Goal: Task Accomplishment & Management: Manage account settings

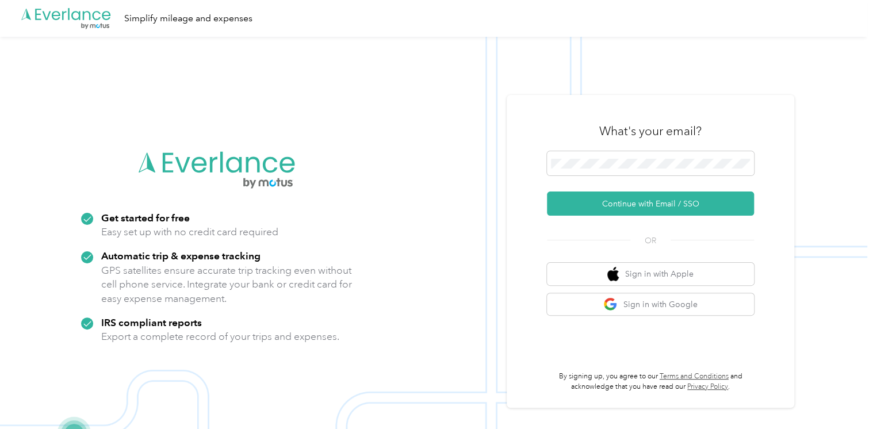
click at [583, 150] on div "What's your email?" at bounding box center [650, 131] width 207 height 40
click at [531, 141] on div "What's your email? Continue with Email / SSO OR Sign in with Apple Sign in with…" at bounding box center [651, 251] width 288 height 313
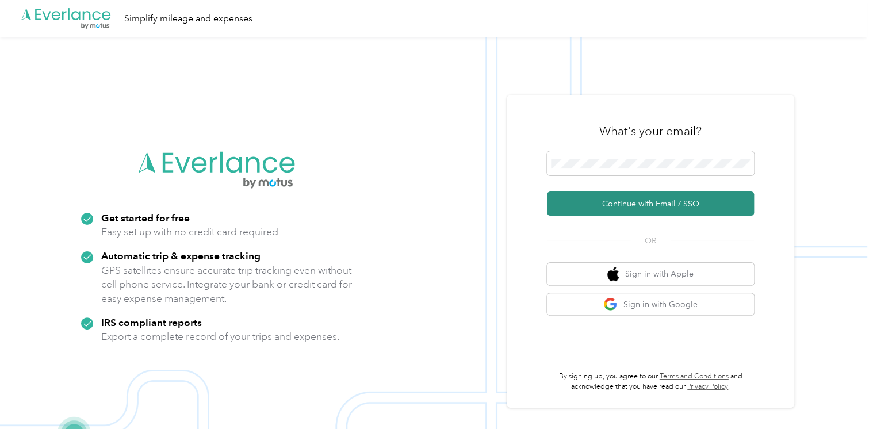
click at [651, 206] on button "Continue with Email / SSO" at bounding box center [650, 204] width 207 height 24
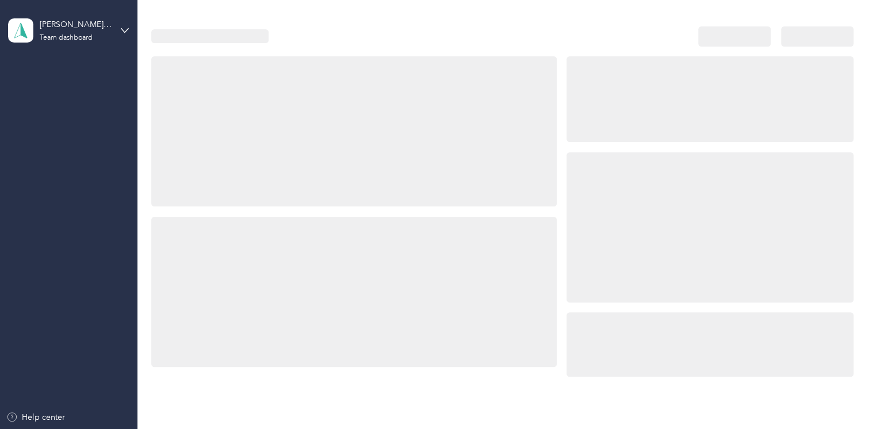
click at [607, 167] on div at bounding box center [709, 227] width 286 height 150
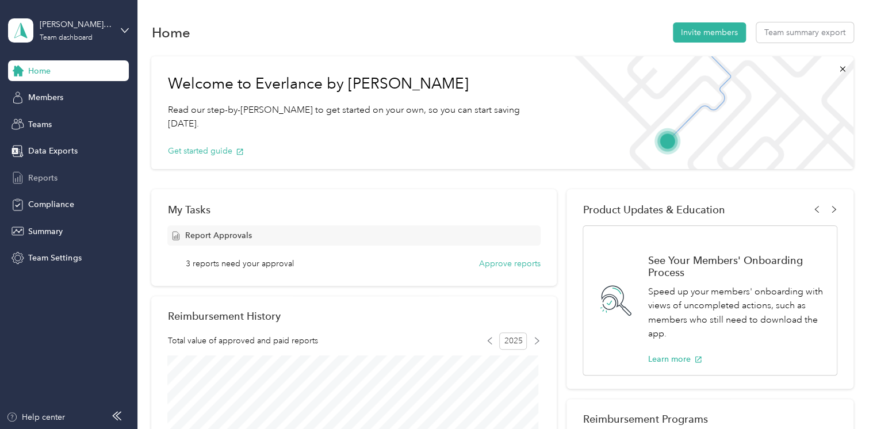
click at [86, 174] on div "Reports" at bounding box center [68, 177] width 121 height 21
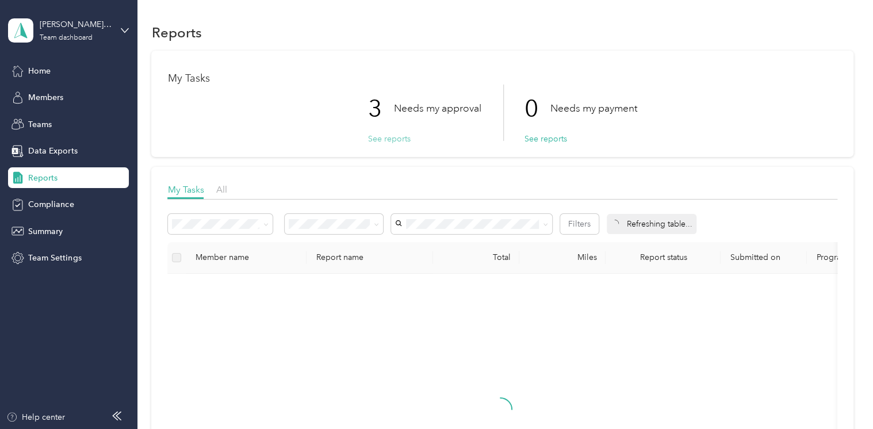
click at [393, 140] on button "See reports" at bounding box center [388, 139] width 43 height 12
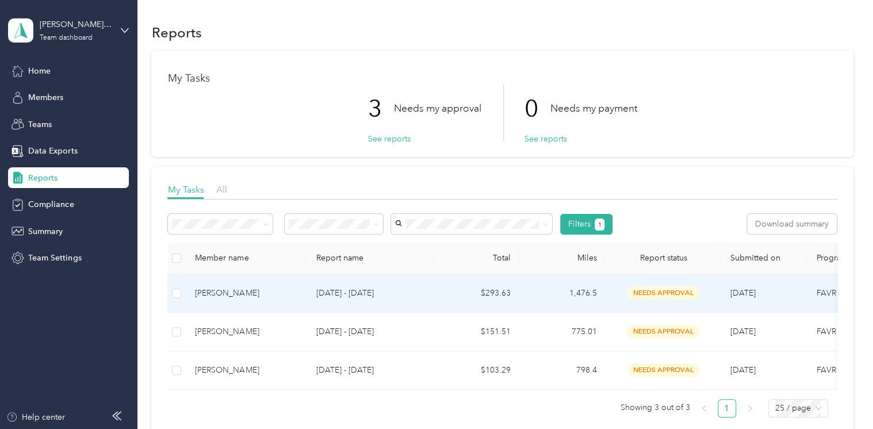
click at [492, 296] on td "$293.63" at bounding box center [476, 293] width 86 height 39
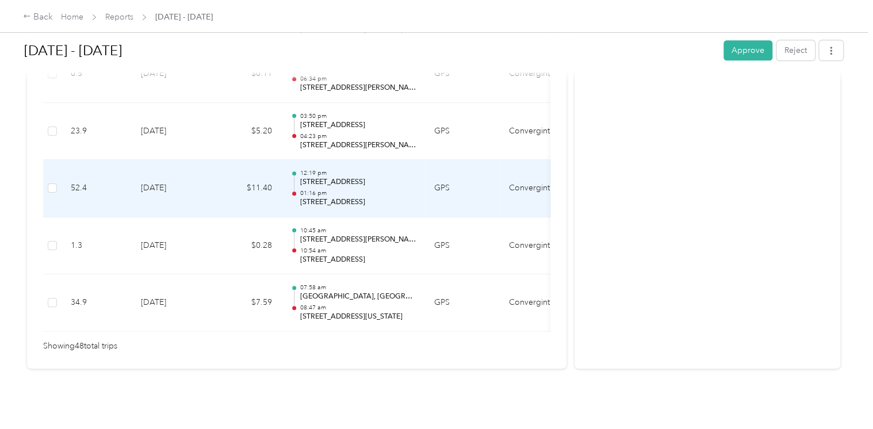
scroll to position [2841, 0]
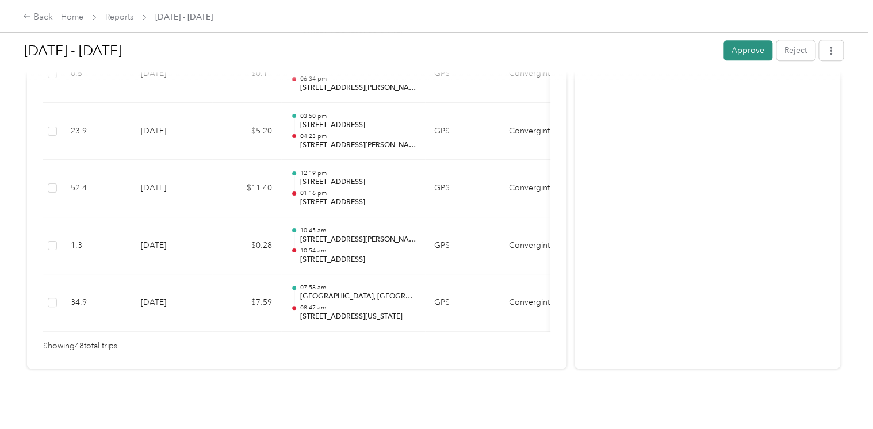
click at [750, 55] on button "Approve" at bounding box center [747, 50] width 49 height 20
click at [121, 17] on link "Reports" at bounding box center [119, 17] width 28 height 10
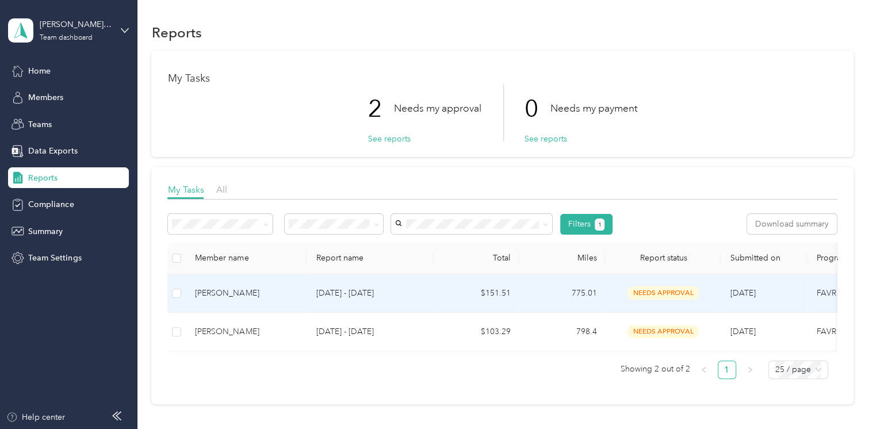
click at [338, 293] on p "Sep 1 - 30, 2025" at bounding box center [370, 293] width 108 height 13
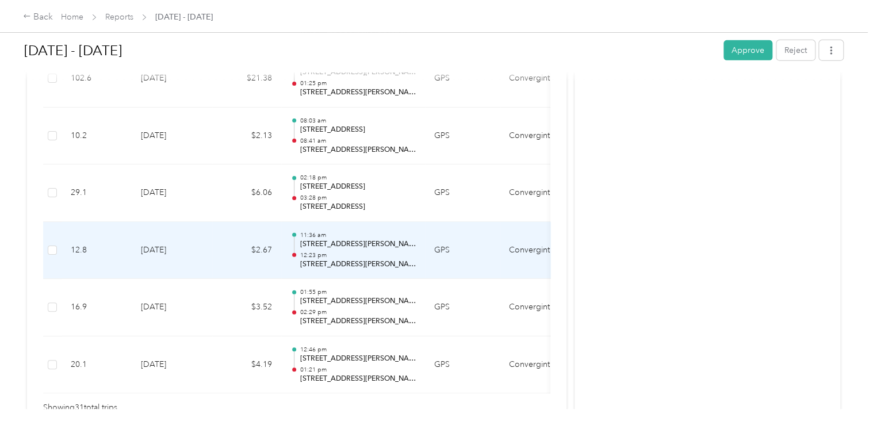
scroll to position [1870, 0]
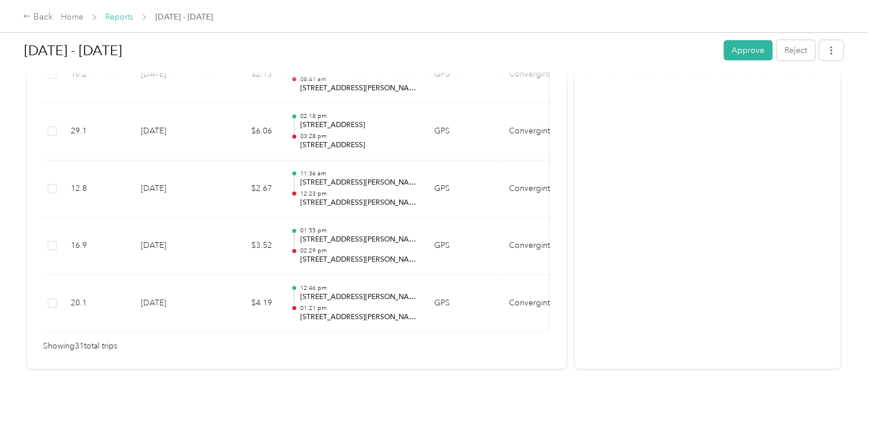
click at [112, 17] on link "Reports" at bounding box center [119, 17] width 28 height 10
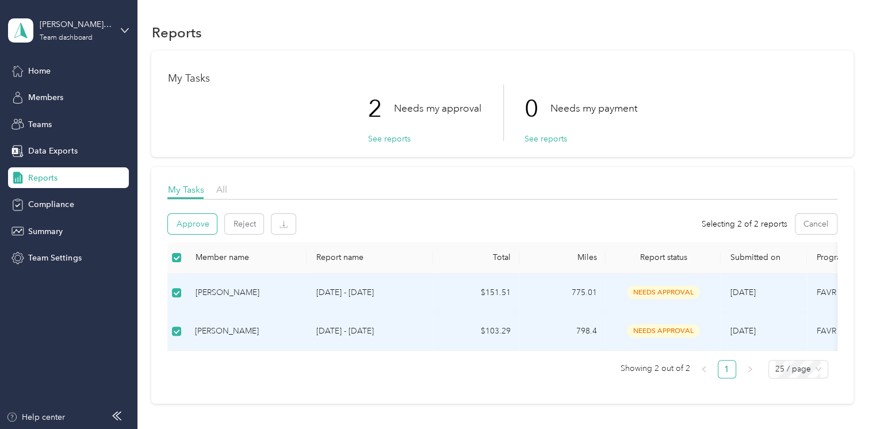
click at [198, 220] on button "Approve" at bounding box center [192, 224] width 49 height 20
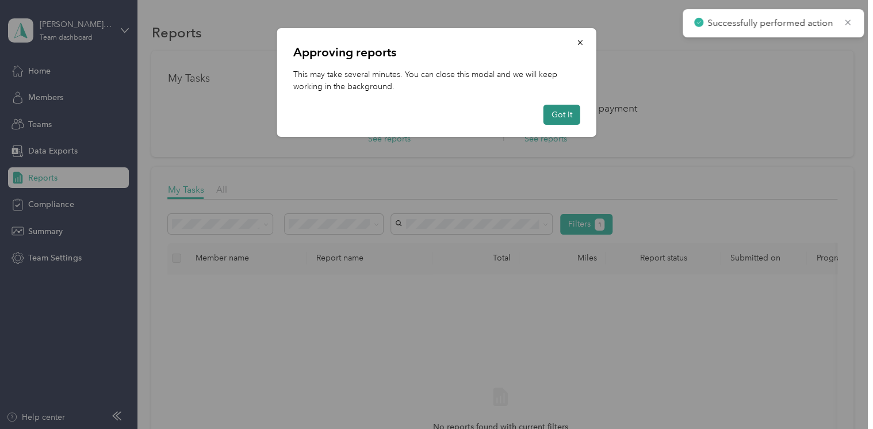
click at [571, 113] on button "Got it" at bounding box center [561, 115] width 37 height 20
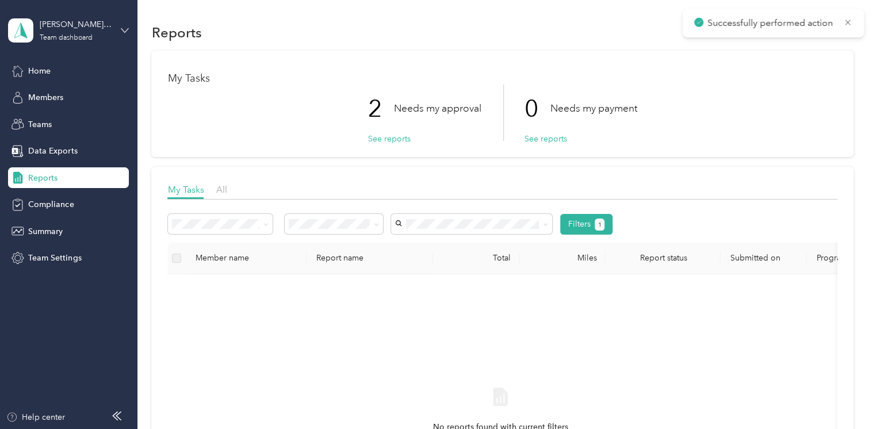
click at [124, 33] on icon at bounding box center [125, 30] width 8 height 8
click at [143, 116] on div "Personal dashboard" at bounding box center [195, 120] width 356 height 20
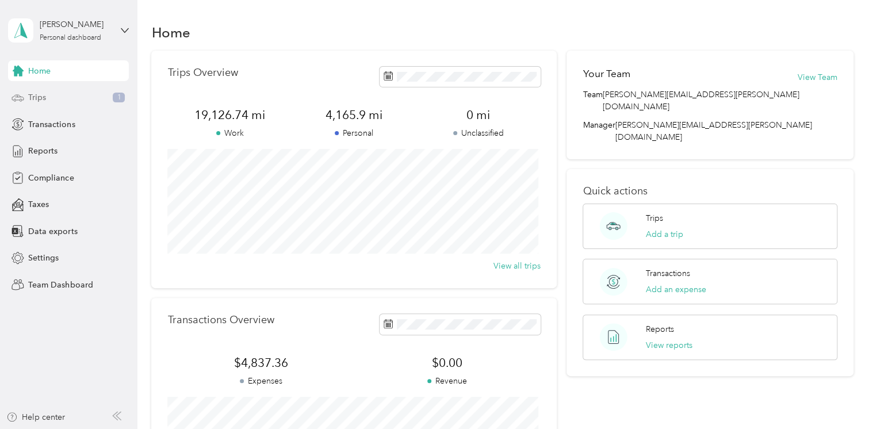
click at [37, 98] on span "Trips" at bounding box center [37, 97] width 18 height 12
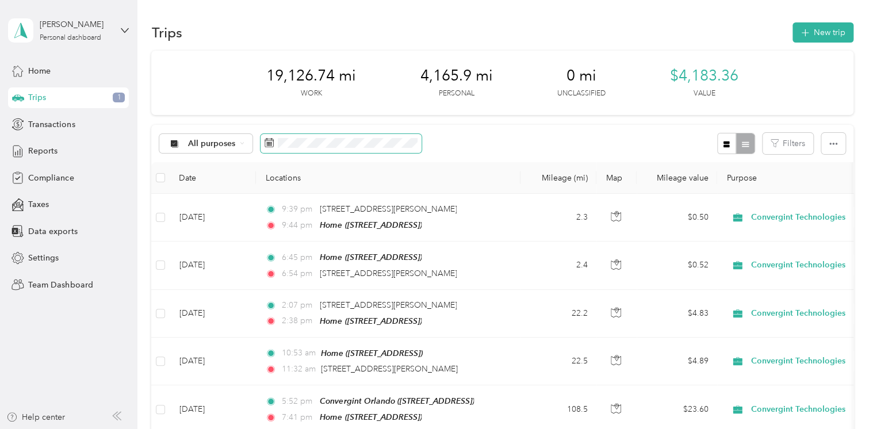
click at [341, 150] on span at bounding box center [341, 144] width 161 height 20
click at [59, 150] on div "Reports" at bounding box center [68, 151] width 121 height 21
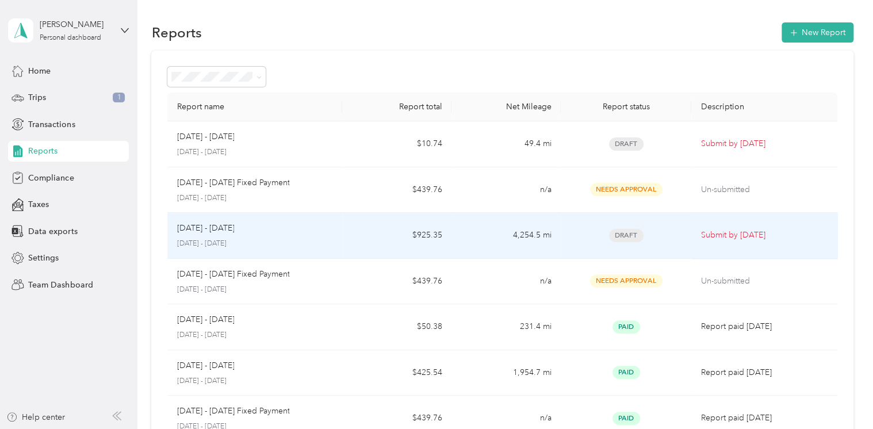
click at [308, 235] on div "Sep 1 - 30, 2025 September 1 - 30, 2025" at bounding box center [255, 235] width 156 height 27
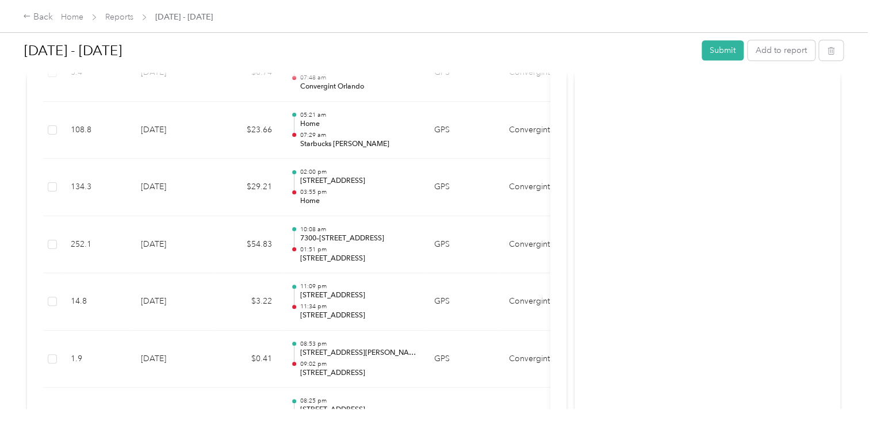
scroll to position [460, 0]
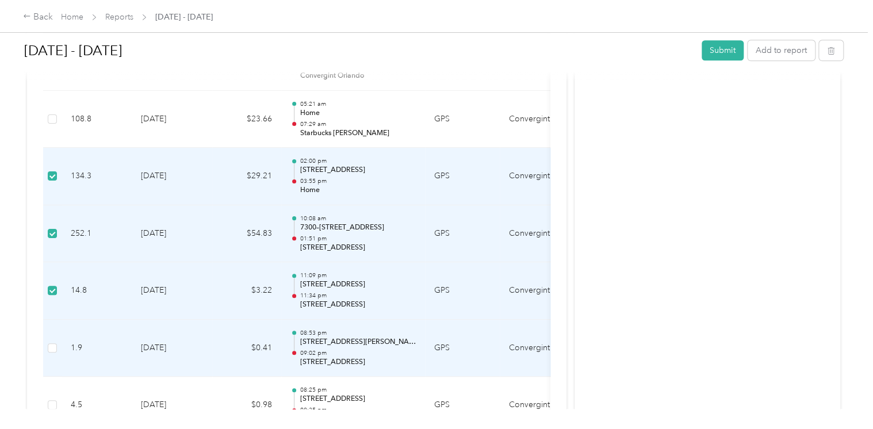
click at [58, 349] on td at bounding box center [52, 349] width 18 height 58
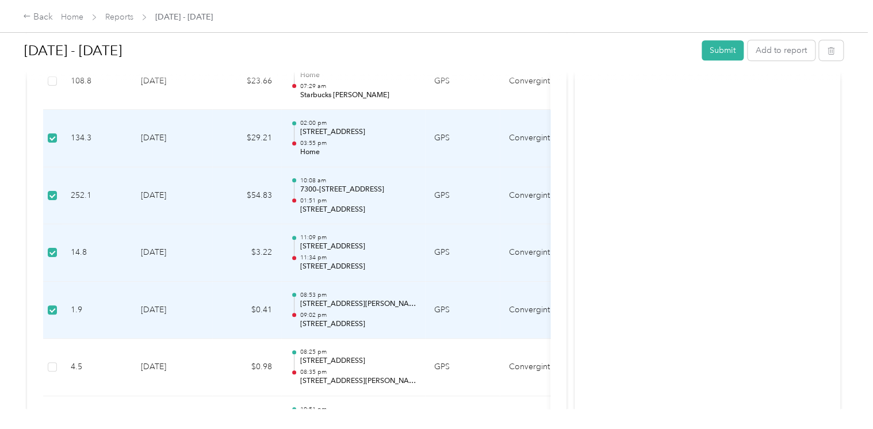
scroll to position [575, 0]
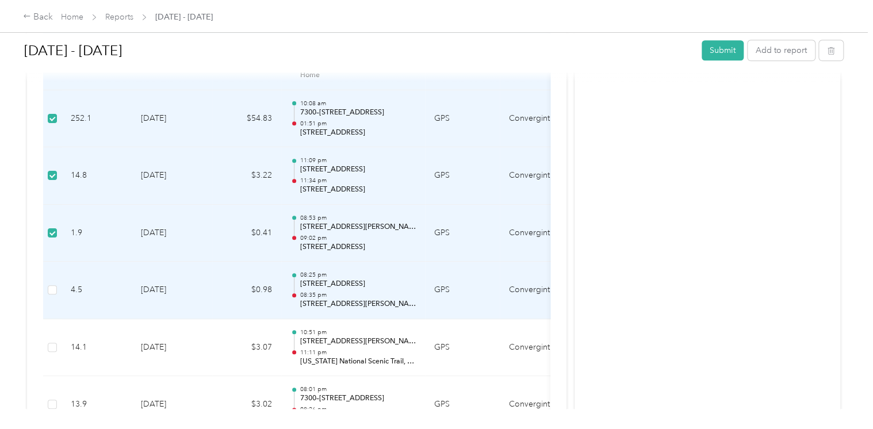
click at [58, 285] on td at bounding box center [52, 291] width 18 height 58
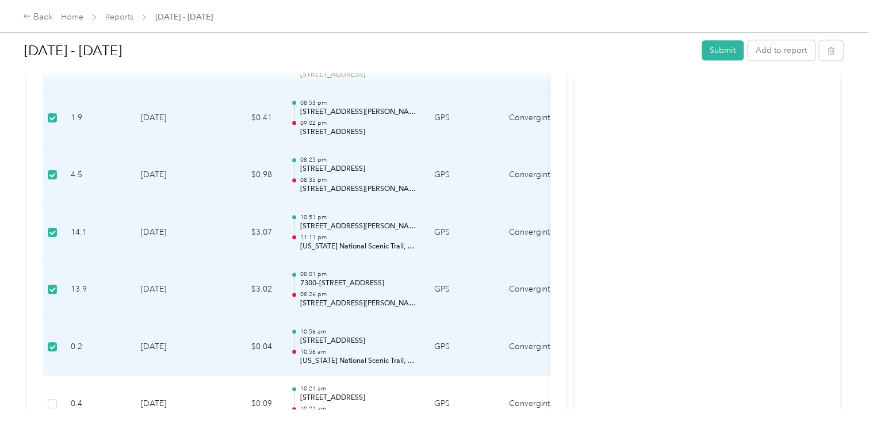
scroll to position [805, 0]
click at [53, 340] on label at bounding box center [52, 346] width 9 height 13
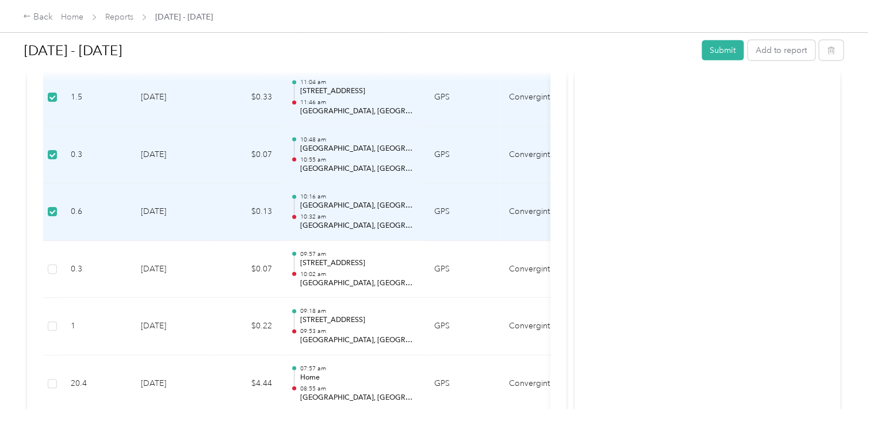
scroll to position [3911, 0]
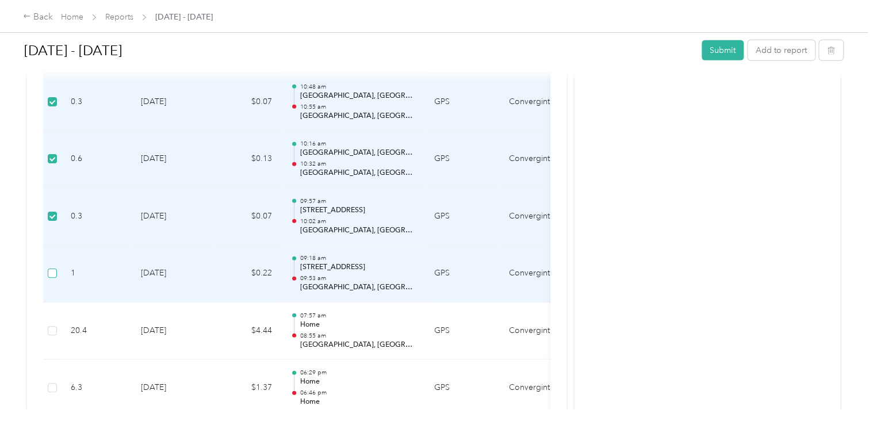
click at [55, 270] on label at bounding box center [52, 273] width 9 height 13
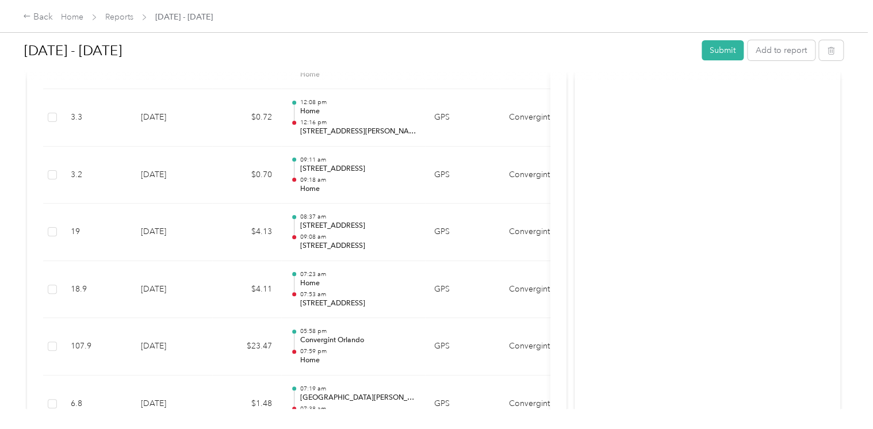
scroll to position [4313, 0]
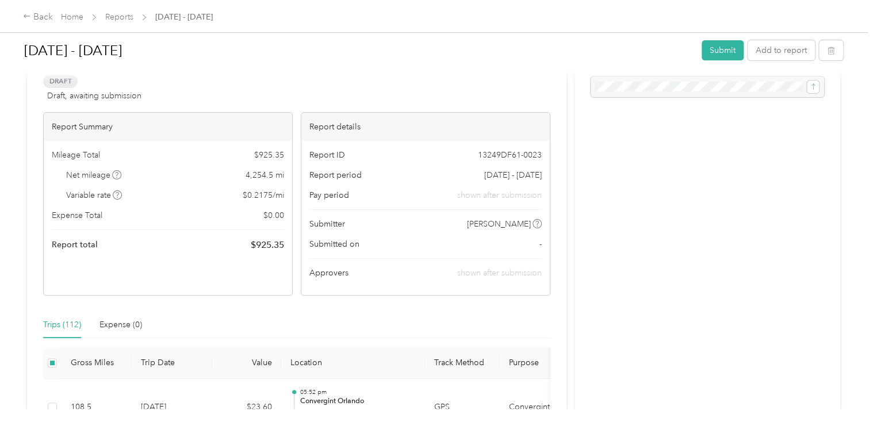
scroll to position [0, 0]
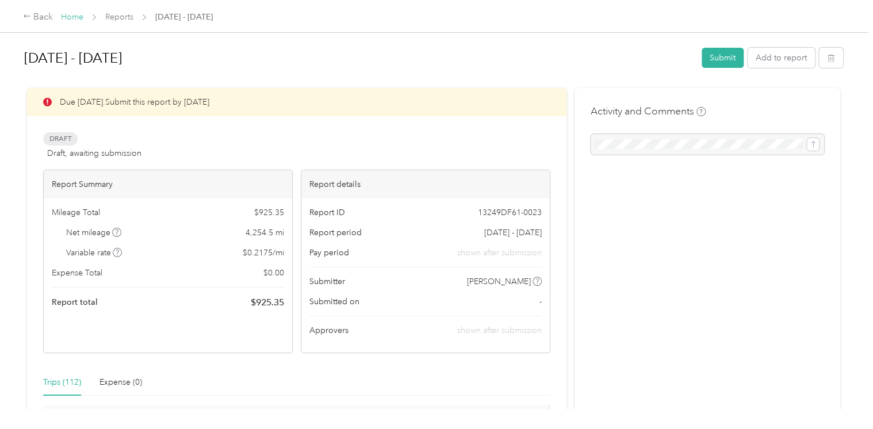
click at [76, 16] on link "Home" at bounding box center [72, 17] width 22 height 10
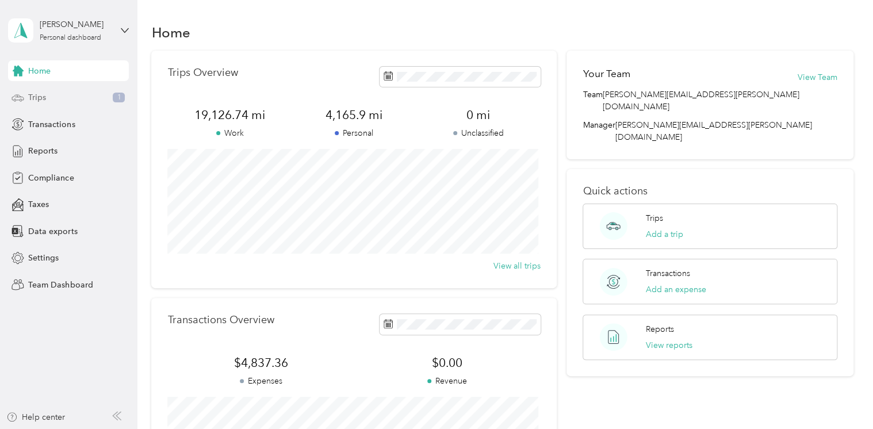
click at [48, 97] on div "Trips 1" at bounding box center [68, 97] width 121 height 21
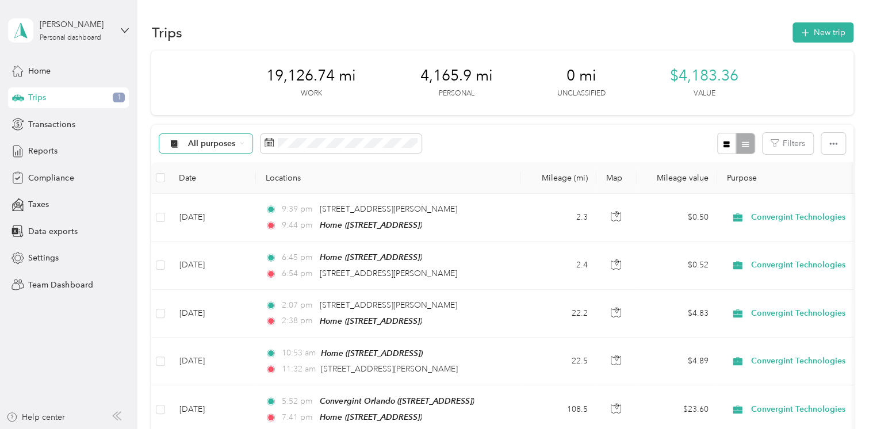
click at [243, 145] on icon at bounding box center [242, 143] width 5 height 5
click at [251, 204] on span "Convergint Technologies" at bounding box center [235, 204] width 94 height 12
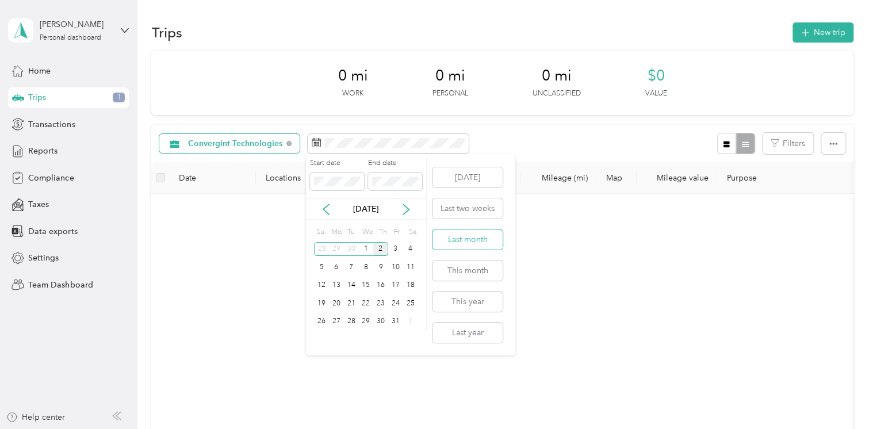
click at [476, 238] on button "Last month" at bounding box center [467, 239] width 70 height 20
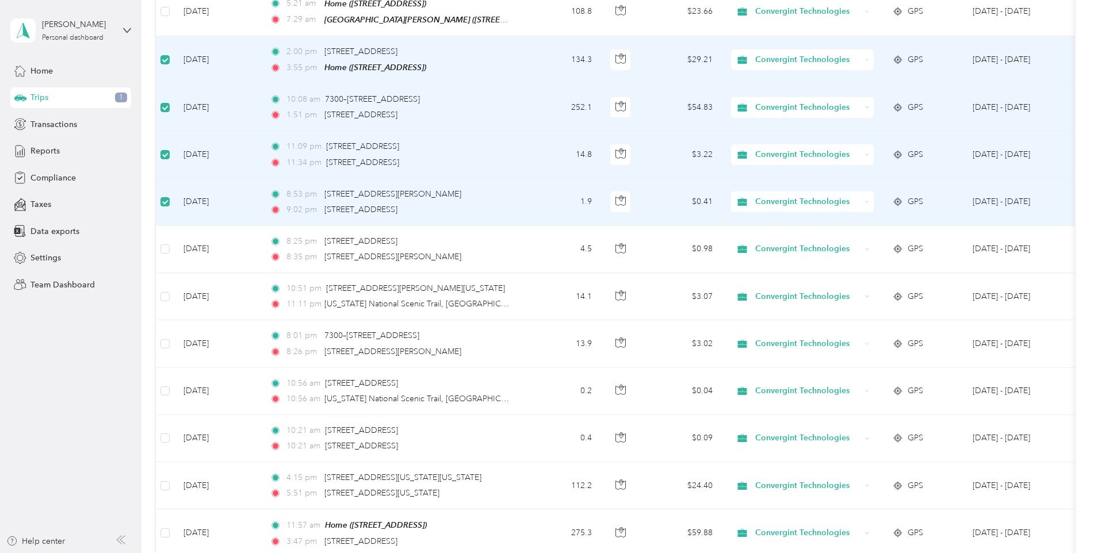
scroll to position [345, 0]
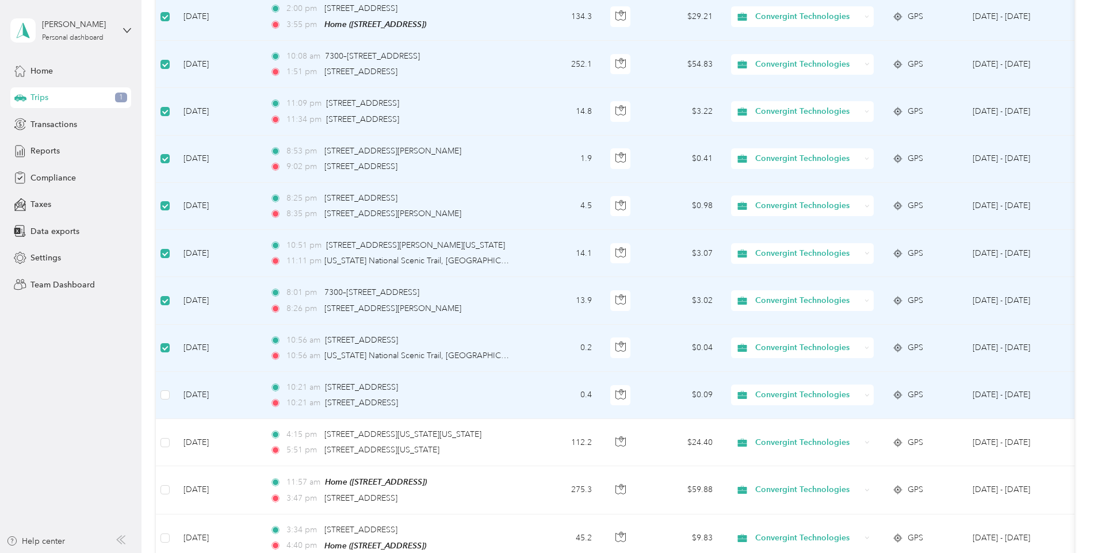
click at [164, 383] on td at bounding box center [165, 395] width 18 height 47
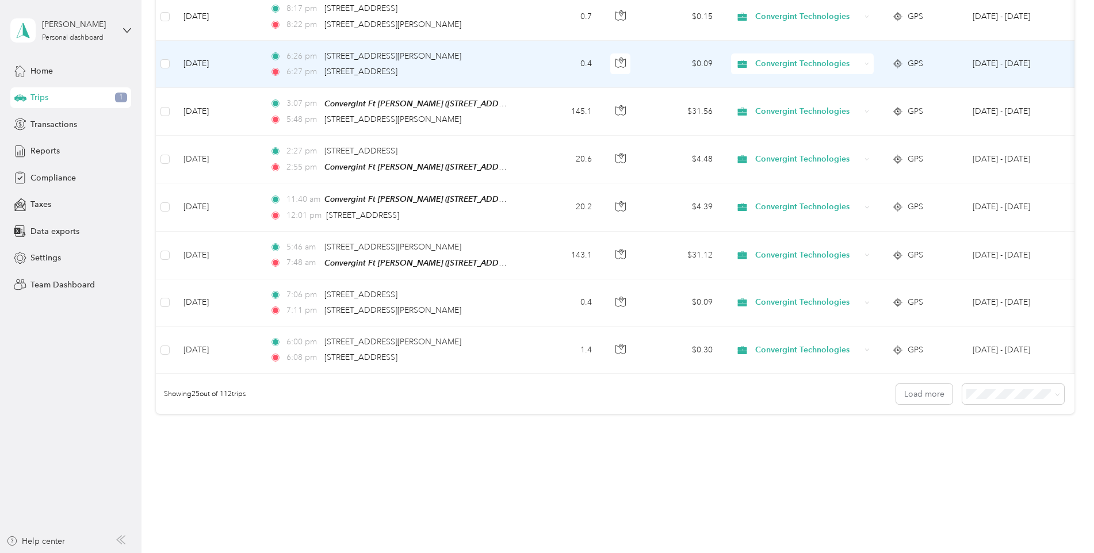
scroll to position [1030, 0]
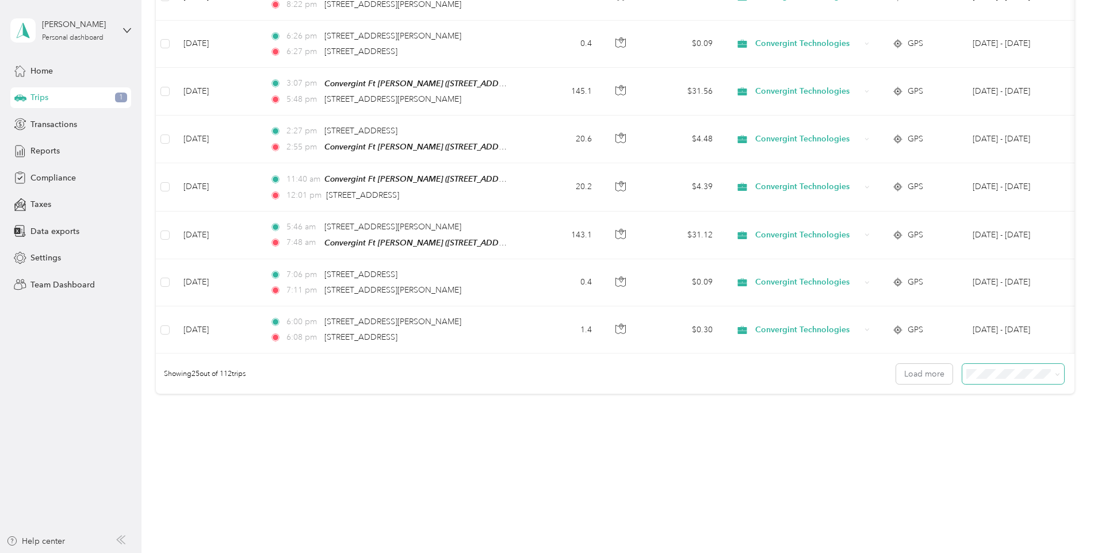
click at [872, 377] on span at bounding box center [1055, 374] width 9 height 12
click at [872, 374] on icon at bounding box center [1056, 375] width 3 height 2
click at [872, 428] on div "100 per load" at bounding box center [1010, 436] width 86 height 12
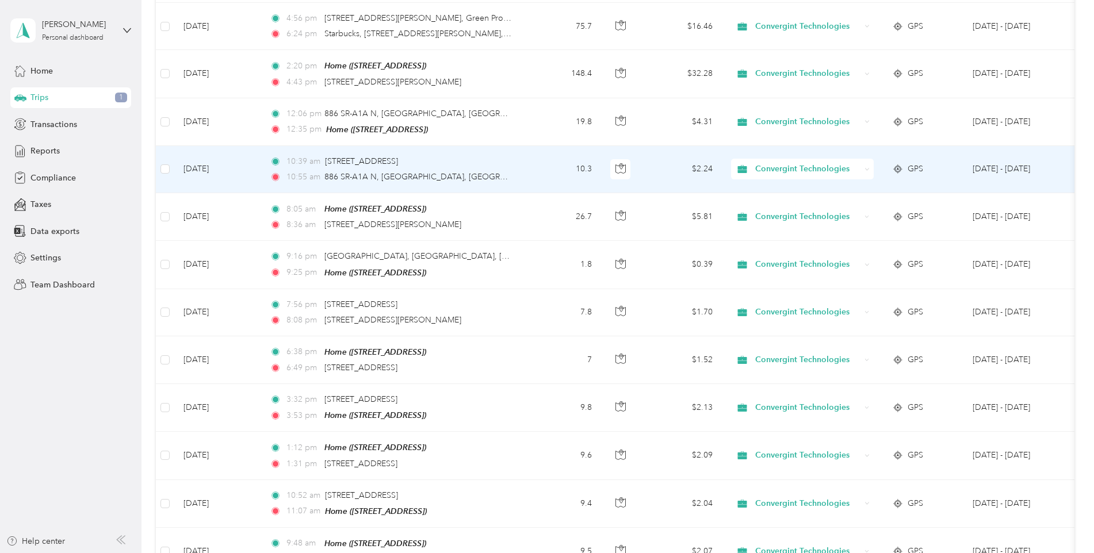
scroll to position [1553, 0]
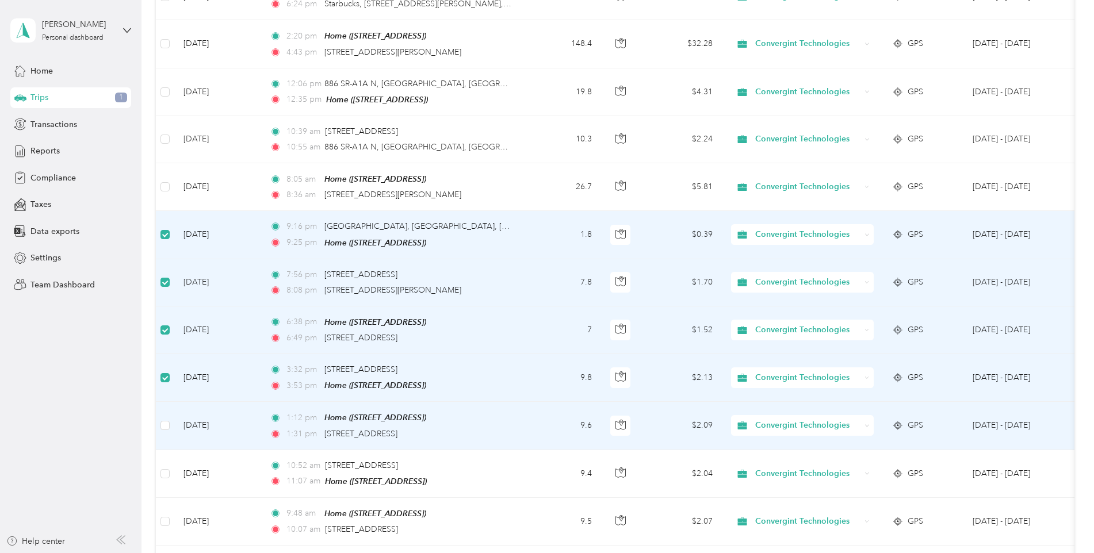
click at [164, 405] on td at bounding box center [165, 426] width 18 height 48
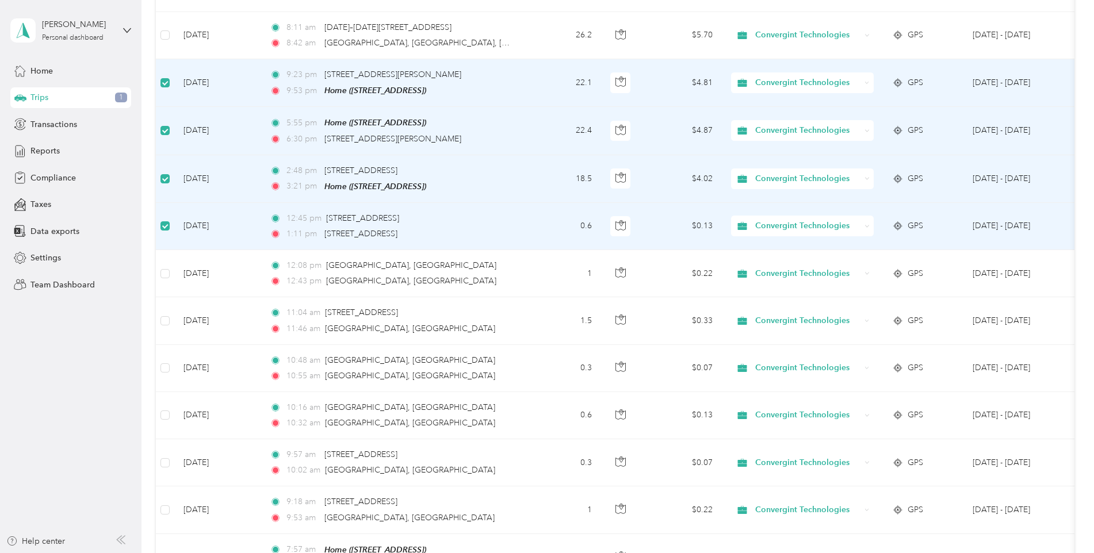
scroll to position [2818, 0]
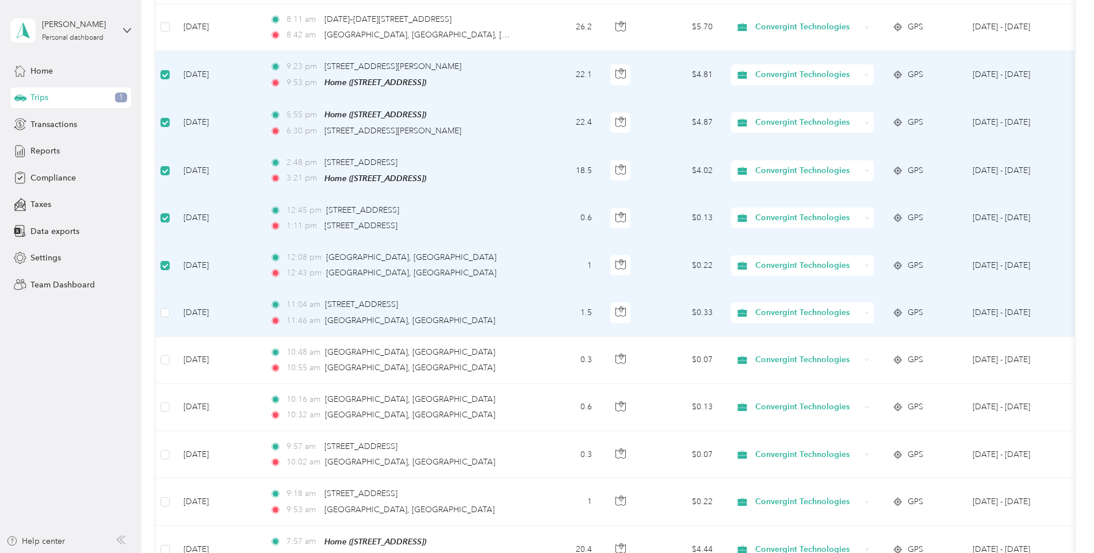
click at [169, 290] on td at bounding box center [165, 312] width 18 height 47
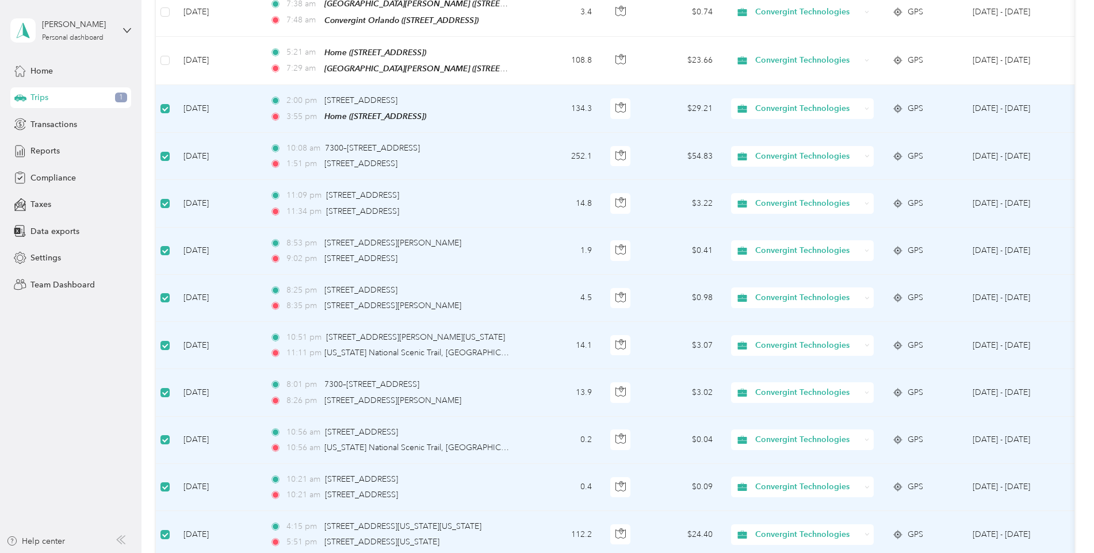
scroll to position [0, 0]
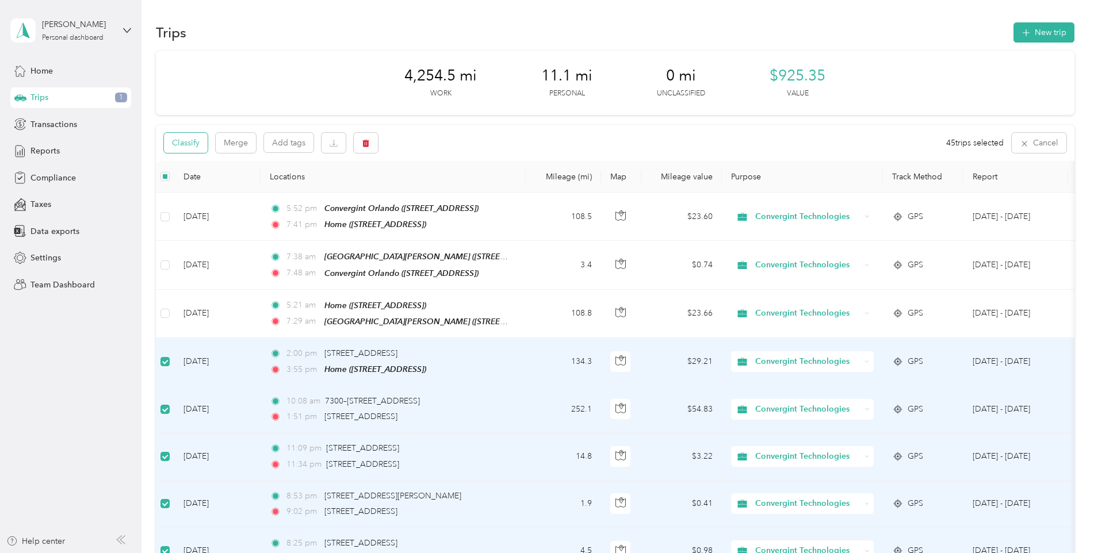
click at [180, 139] on button "Classify" at bounding box center [186, 143] width 44 height 20
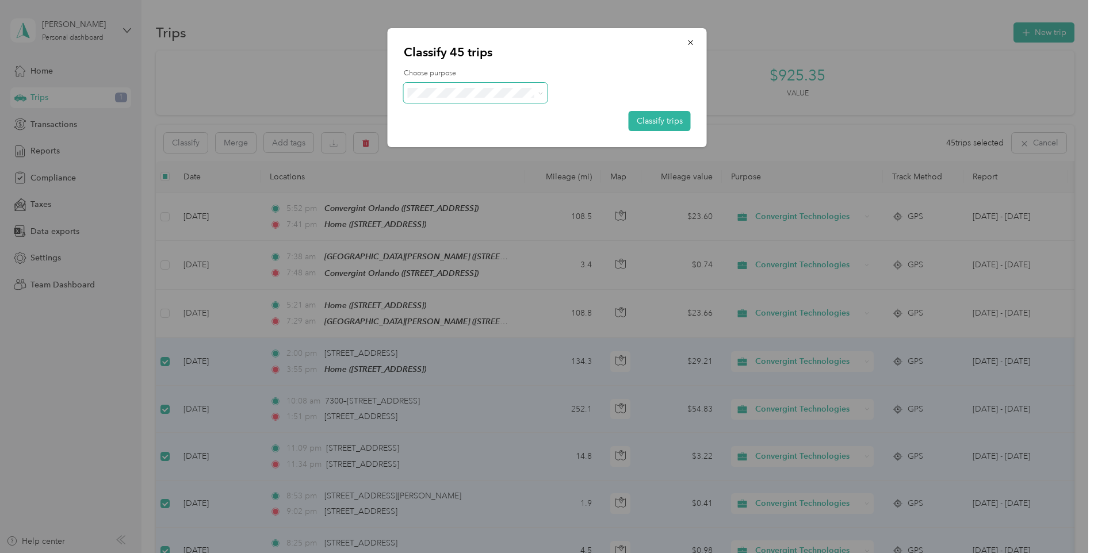
click at [539, 87] on span at bounding box center [538, 93] width 9 height 12
click at [539, 94] on icon at bounding box center [540, 93] width 5 height 5
click at [539, 130] on li "Personal" at bounding box center [476, 134] width 144 height 20
click at [658, 127] on button "Classify trips" at bounding box center [660, 121] width 62 height 20
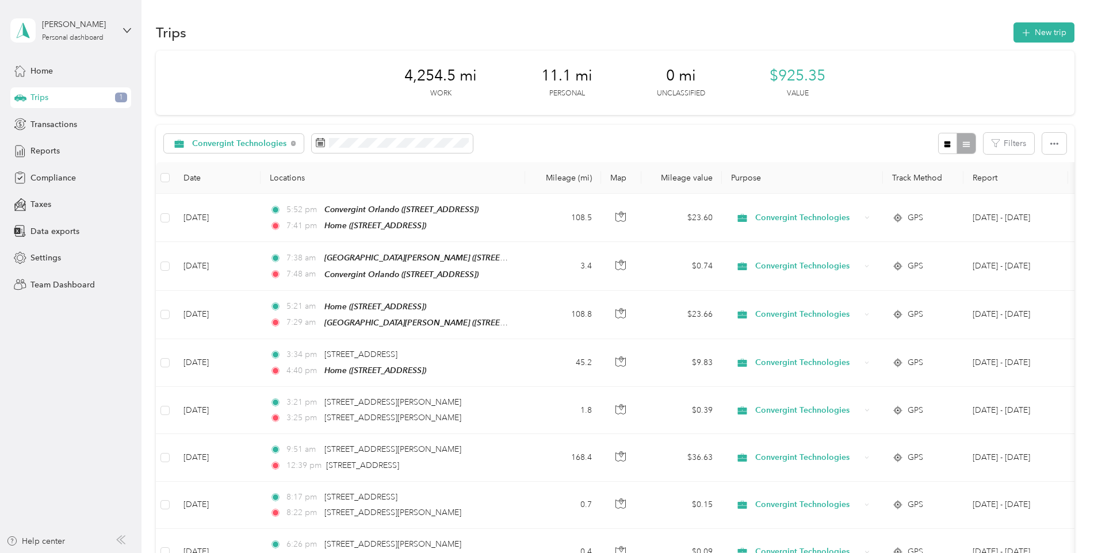
click at [76, 271] on div "Home Trips 1 Transactions Reports Compliance Taxes Data exports Settings Team D…" at bounding box center [70, 177] width 121 height 235
click at [49, 255] on span "Settings" at bounding box center [45, 258] width 30 height 12
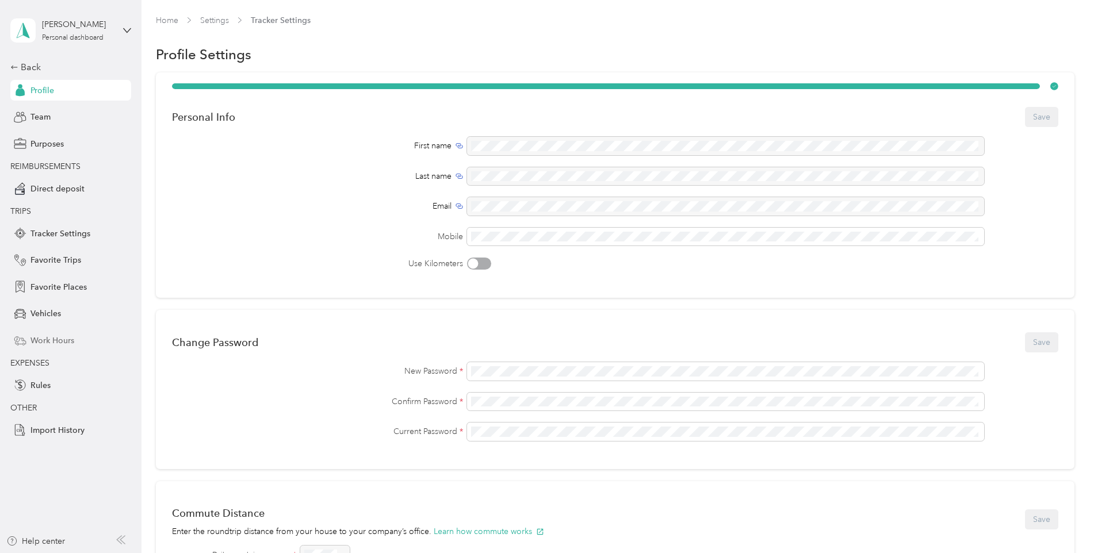
click at [75, 343] on div "Work Hours" at bounding box center [70, 340] width 121 height 21
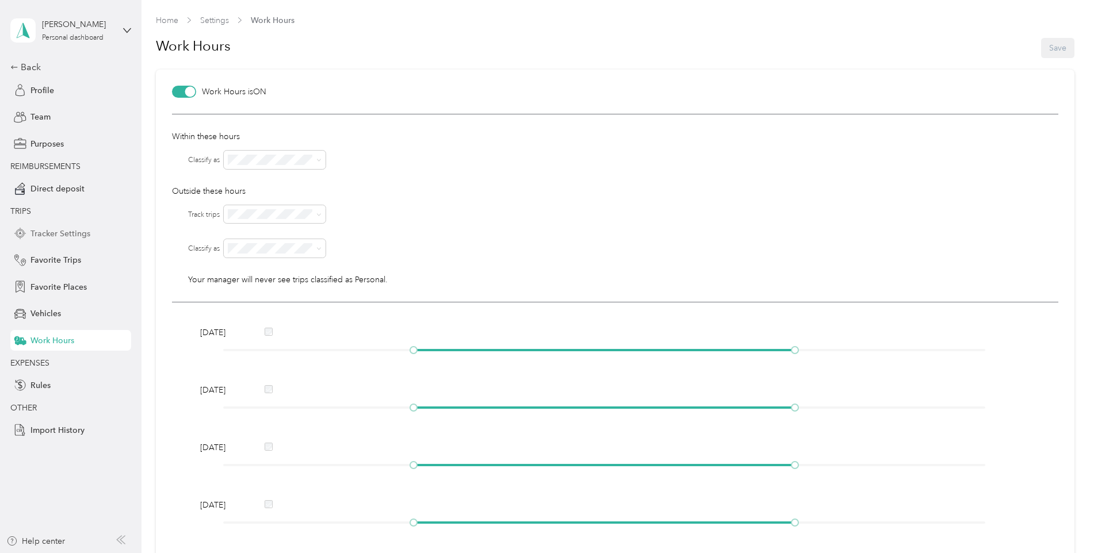
click at [71, 230] on span "Tracker Settings" at bounding box center [60, 234] width 60 height 12
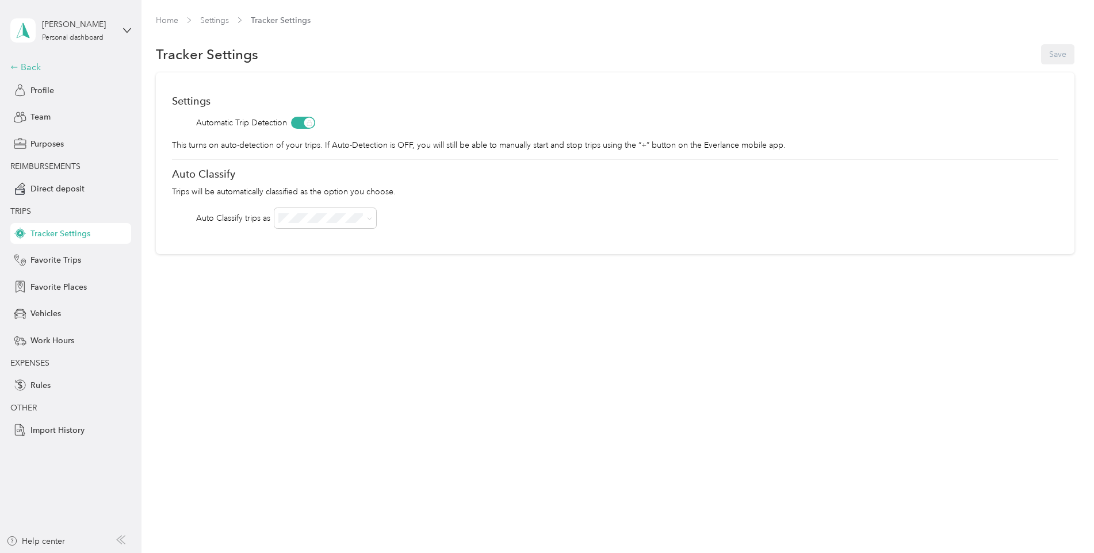
click at [45, 68] on div "Back" at bounding box center [67, 67] width 115 height 14
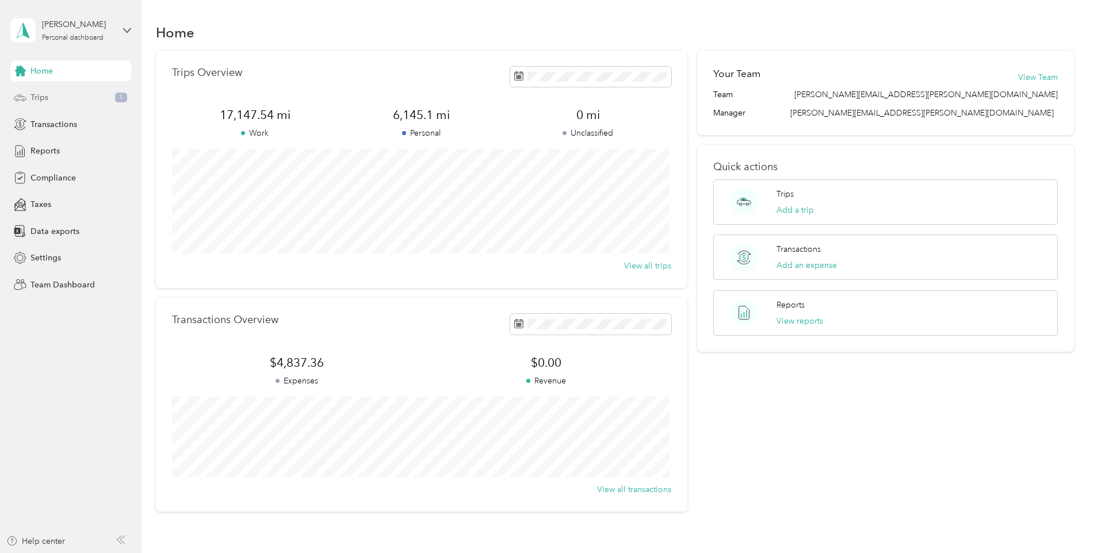
click at [54, 102] on div "Trips 1" at bounding box center [70, 97] width 121 height 21
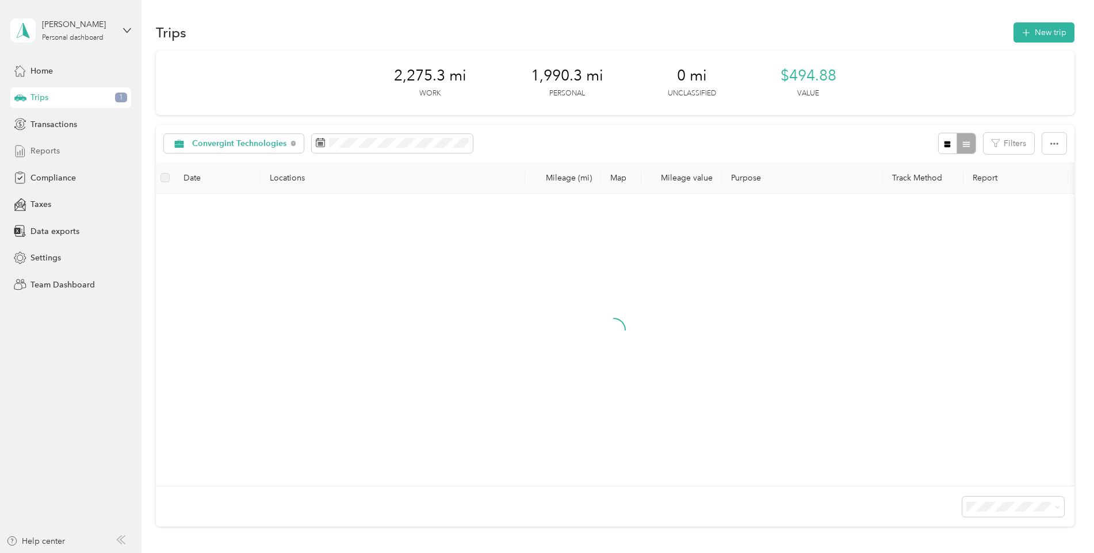
click at [60, 143] on div "Reports" at bounding box center [70, 151] width 121 height 21
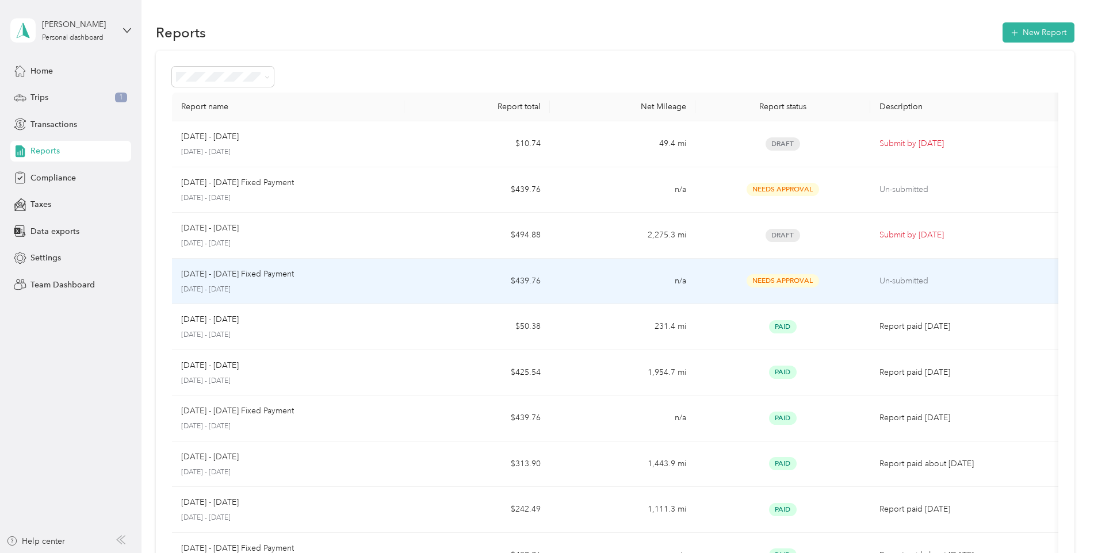
click at [673, 291] on td "n/a" at bounding box center [622, 282] width 145 height 46
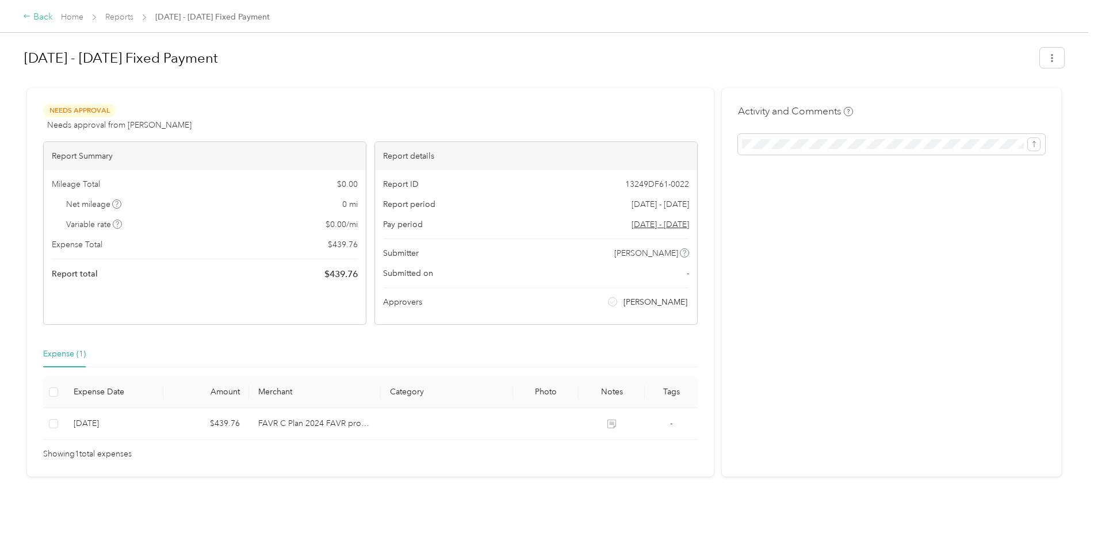
click at [35, 9] on div "Back Home Reports Sep 1 - 30, 2025 Fixed Payment" at bounding box center [547, 16] width 1094 height 32
click at [35, 13] on div "Back" at bounding box center [38, 17] width 30 height 14
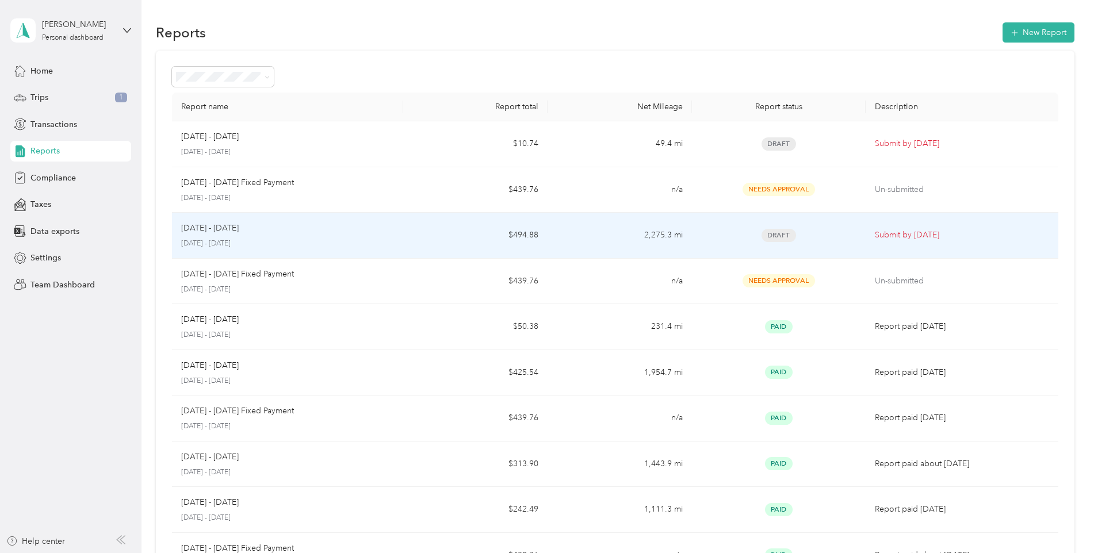
click at [717, 229] on div "Draft" at bounding box center [778, 235] width 155 height 13
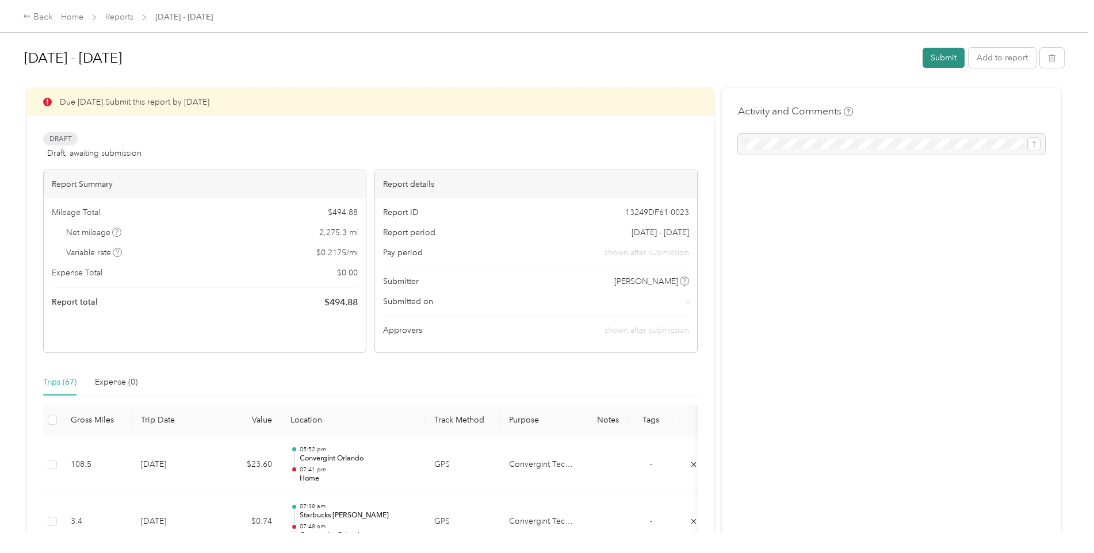
click at [872, 56] on button "Submit" at bounding box center [943, 58] width 42 height 20
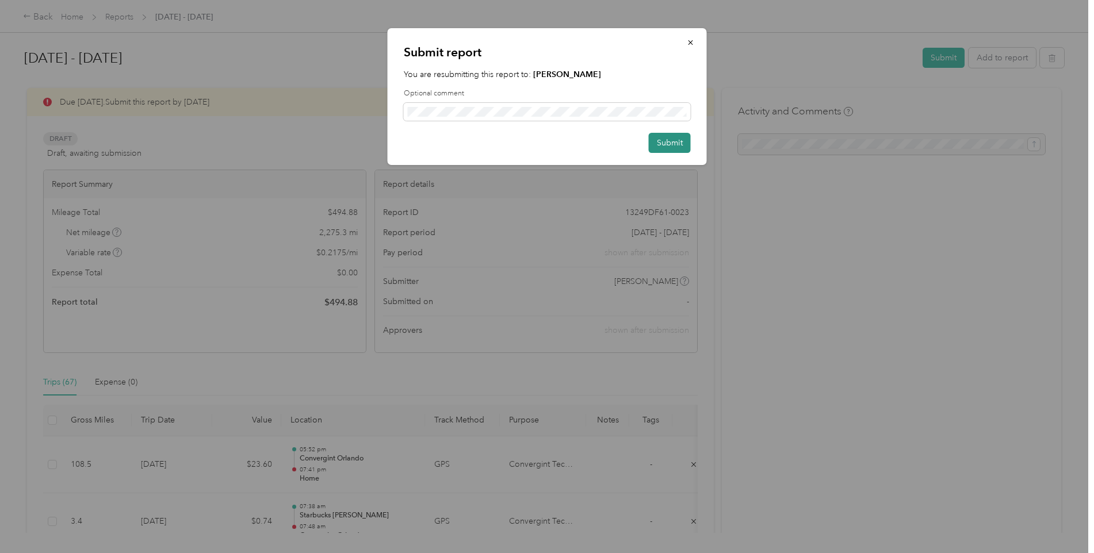
click at [673, 138] on button "Submit" at bounding box center [670, 143] width 42 height 20
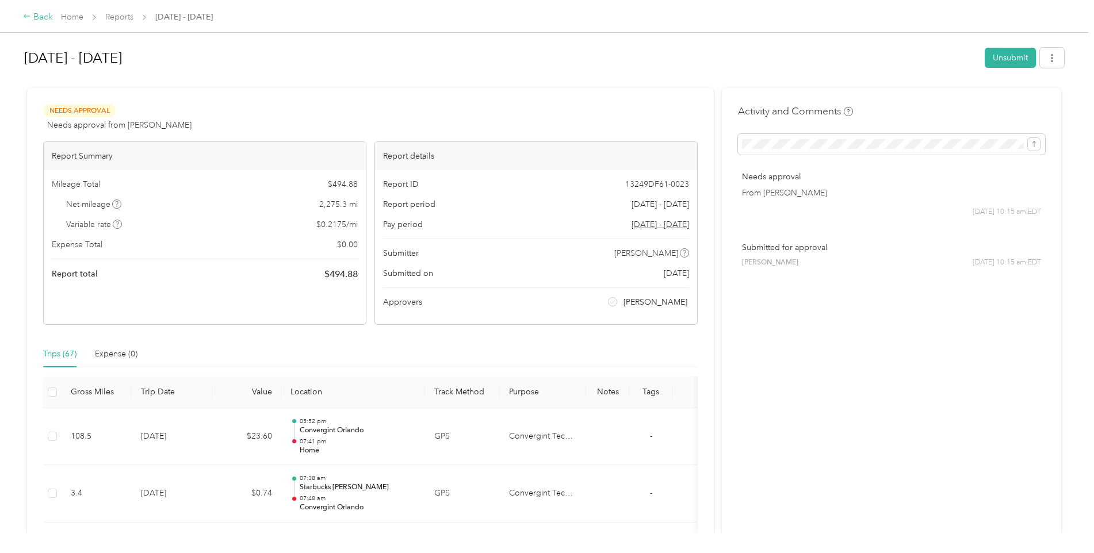
click at [35, 21] on div "Back" at bounding box center [38, 17] width 30 height 14
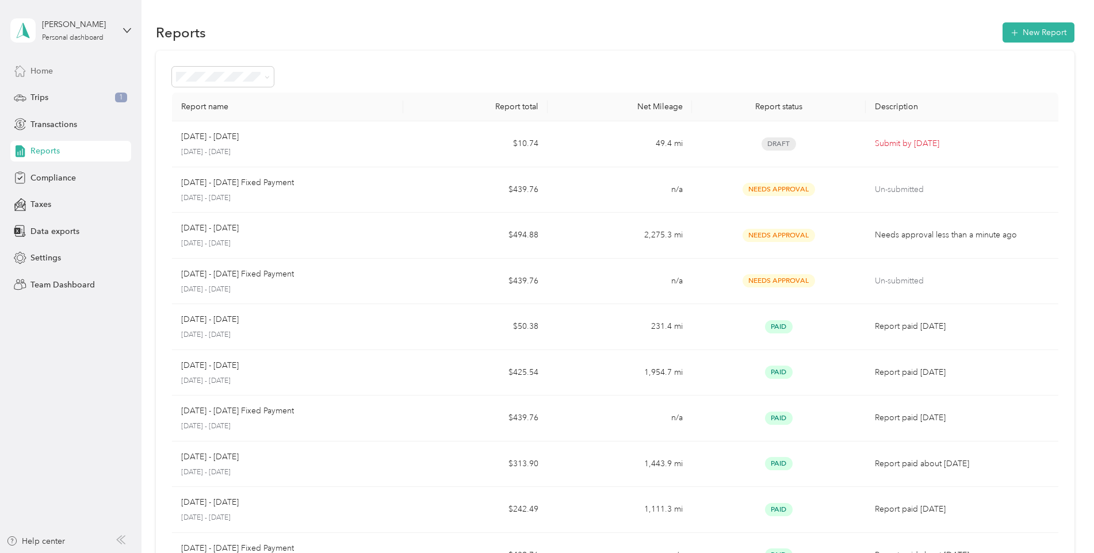
click at [49, 75] on span "Home" at bounding box center [41, 71] width 22 height 12
